Goal: Task Accomplishment & Management: Use online tool/utility

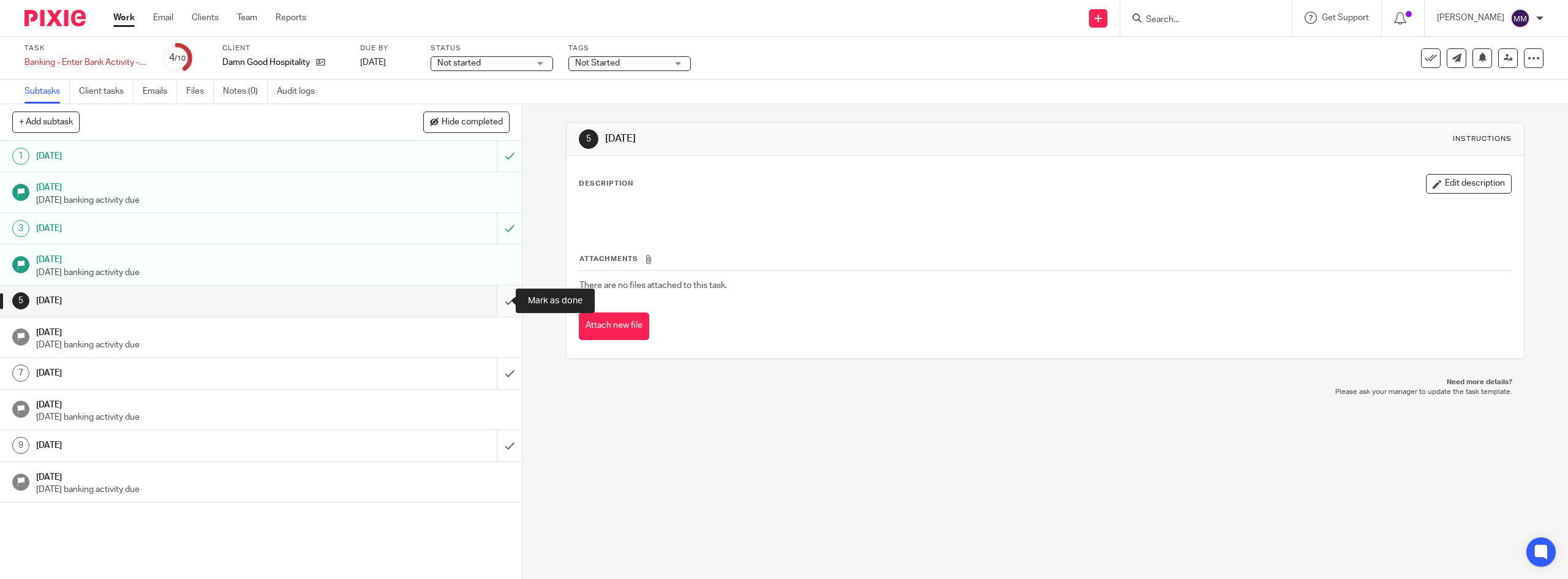
click at [499, 303] on input "submit" at bounding box center [261, 300] width 522 height 30
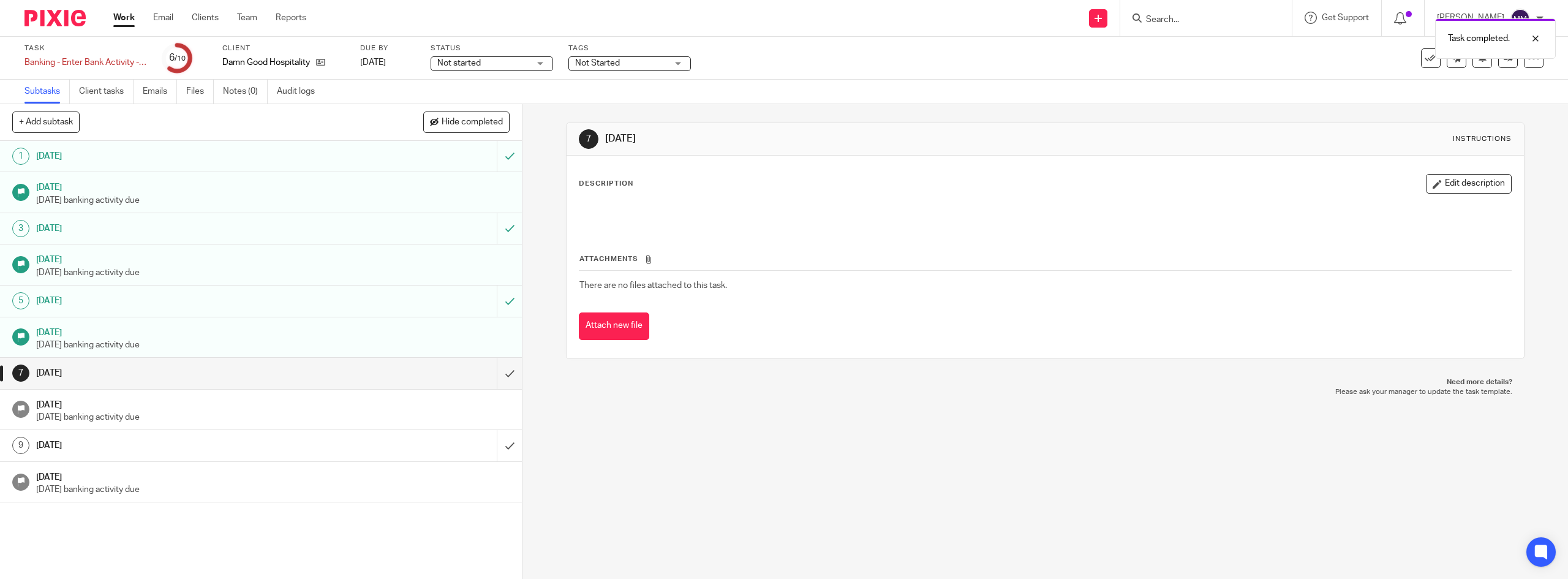
click at [496, 372] on input "submit" at bounding box center [261, 373] width 522 height 30
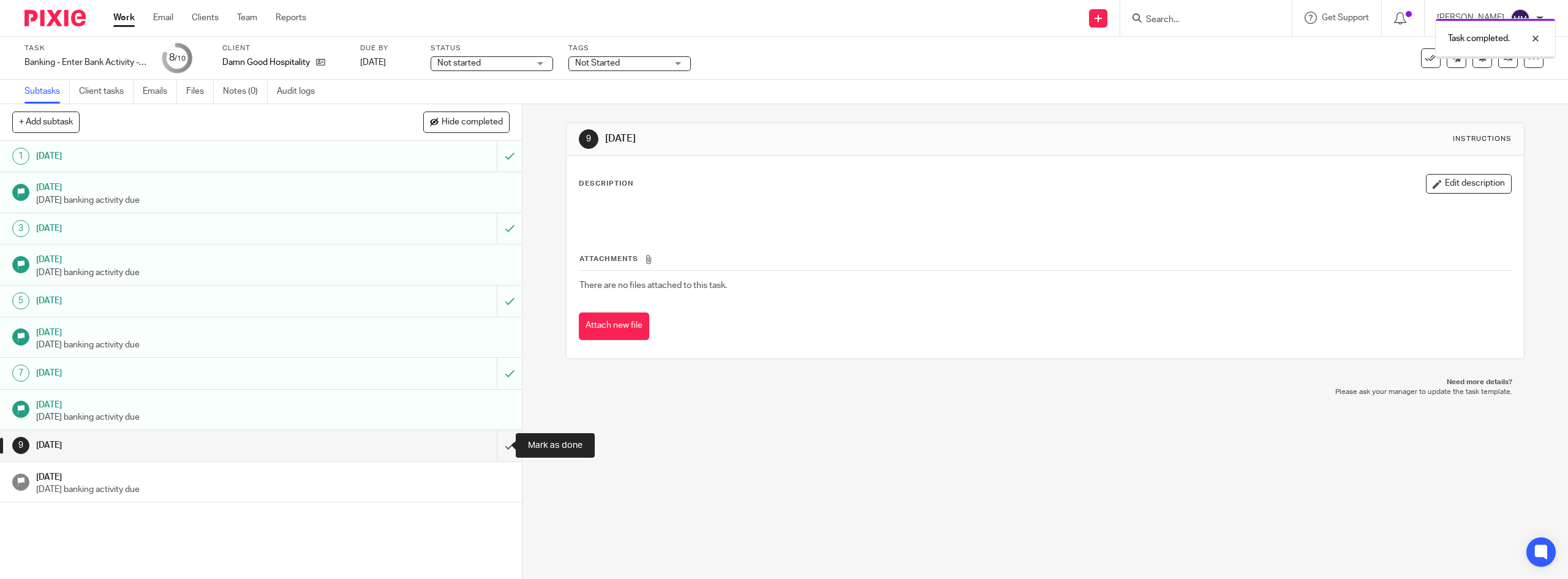
click at [498, 440] on input "submit" at bounding box center [261, 445] width 522 height 30
